Goal: Task Accomplishment & Management: Manage account settings

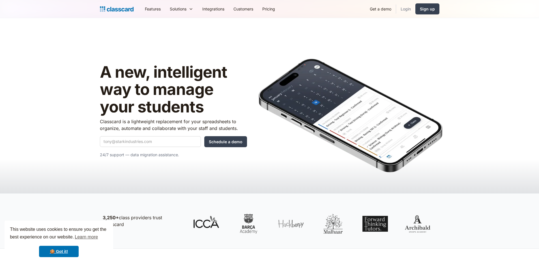
click at [407, 9] on link "Login" at bounding box center [405, 9] width 19 height 13
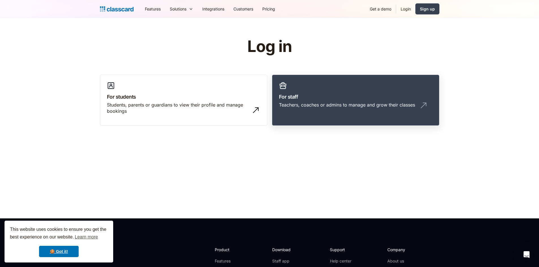
click at [352, 87] on link "For staff Teachers, coaches or admins to manage and grow their classes" at bounding box center [355, 100] width 167 height 51
